Goal: Task Accomplishment & Management: Manage account settings

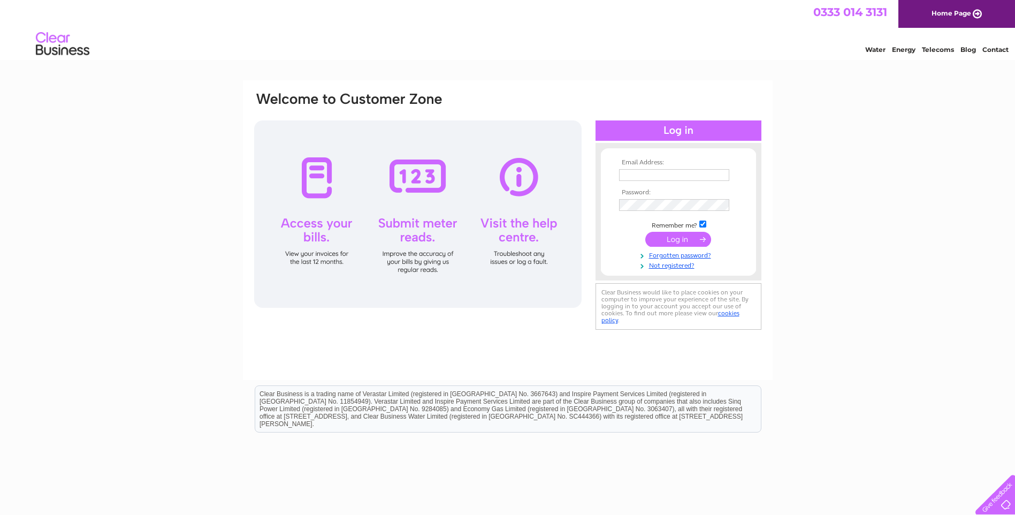
type input "bayviewcarpets77@gmail.com"
click at [679, 234] on input "submit" at bounding box center [678, 239] width 66 height 15
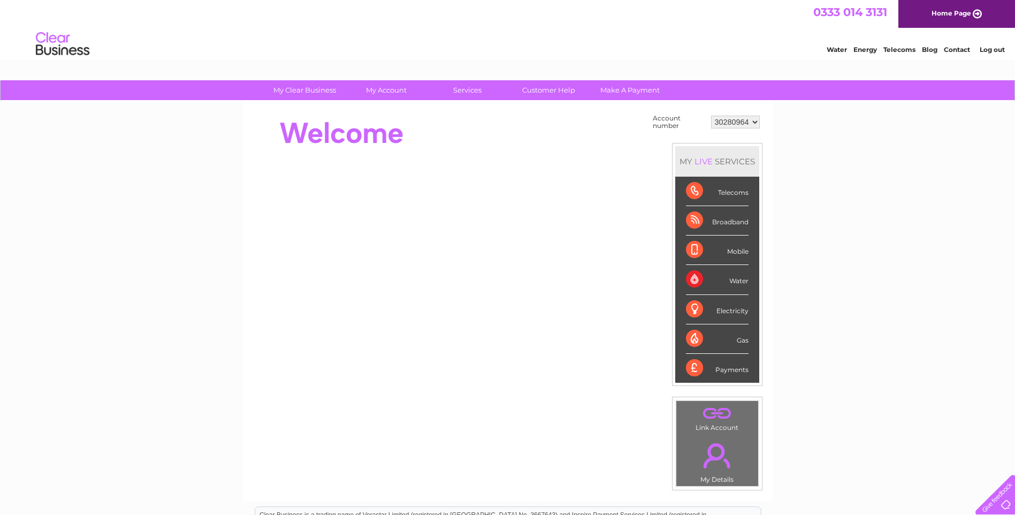
click at [722, 277] on div "Water" at bounding box center [717, 279] width 63 height 29
click at [737, 281] on div "Water" at bounding box center [717, 279] width 63 height 29
click at [753, 122] on select "30280964" at bounding box center [735, 122] width 49 height 13
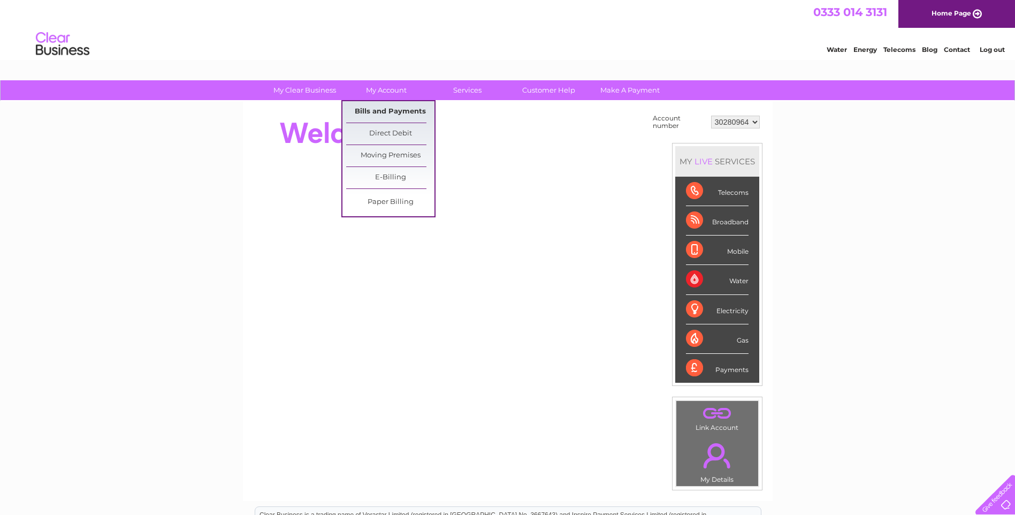
click at [392, 111] on link "Bills and Payments" at bounding box center [390, 111] width 88 height 21
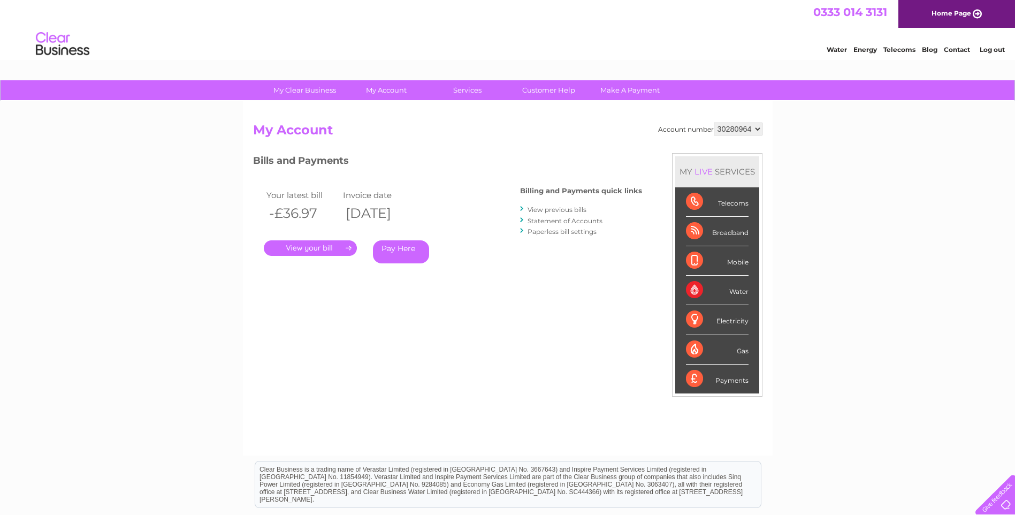
click at [577, 152] on div "Account number 30280964 My Account MY LIVE SERVICES Telecoms Broadband Mobile W…" at bounding box center [507, 283] width 509 height 322
click at [755, 129] on select "30280964" at bounding box center [737, 128] width 49 height 13
click at [713, 122] on select "30280964" at bounding box center [737, 128] width 49 height 13
click at [997, 50] on link "Log out" at bounding box center [991, 49] width 25 height 8
